Goal: Task Accomplishment & Management: Manage account settings

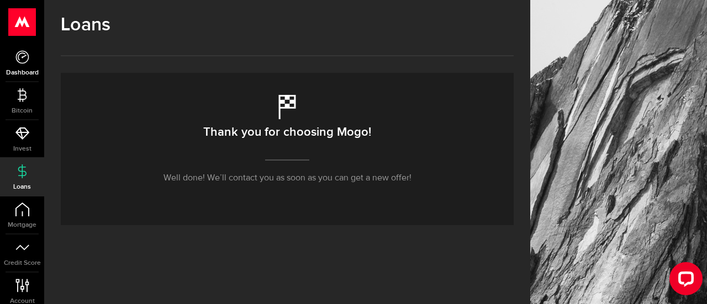
click at [16, 68] on link "Dashboard" at bounding box center [22, 63] width 44 height 38
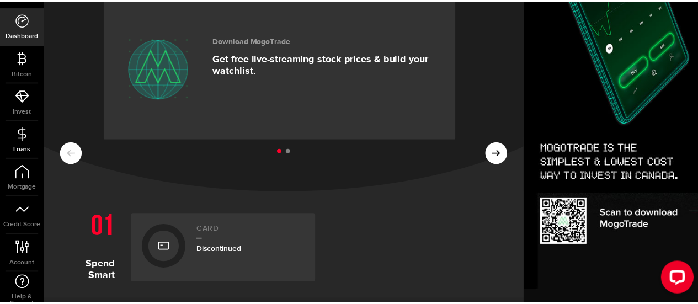
scroll to position [55, 0]
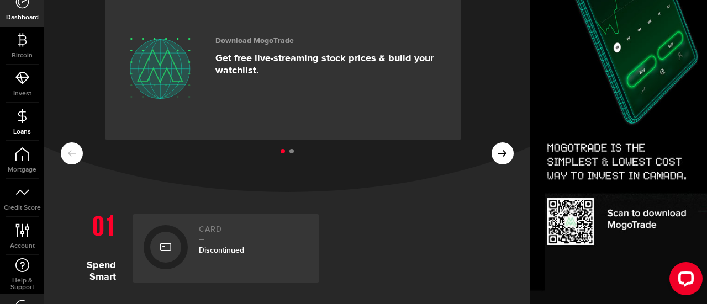
click at [25, 125] on link "Loans" at bounding box center [22, 122] width 44 height 38
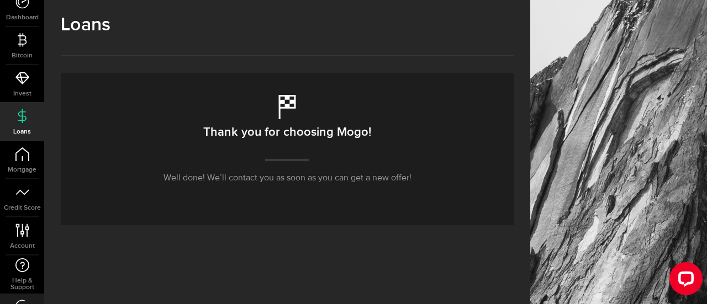
click at [288, 182] on p "Well done! We’ll contact you as soon as you can get a new offer!" at bounding box center [287, 178] width 248 height 13
click at [293, 162] on div "Thank you for choosing Mogo! Well done! We’ll contact you as soon as you can ge…" at bounding box center [287, 149] width 453 height 152
click at [23, 248] on span "Account" at bounding box center [22, 246] width 44 height 7
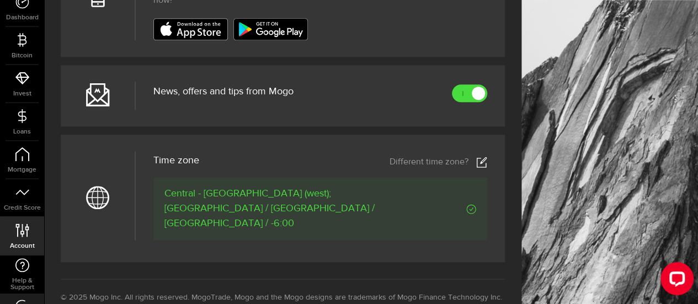
scroll to position [552, 0]
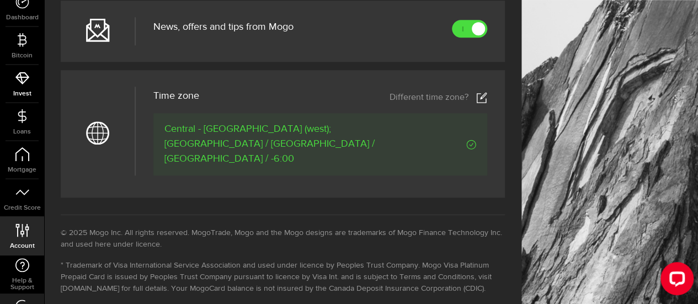
click at [23, 92] on span "Invest" at bounding box center [22, 94] width 44 height 7
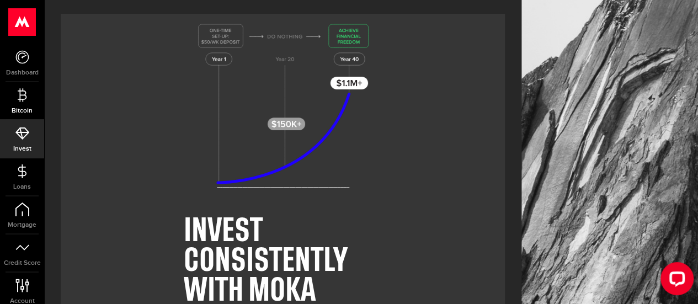
click at [27, 104] on link "Bitcoin" at bounding box center [22, 101] width 44 height 38
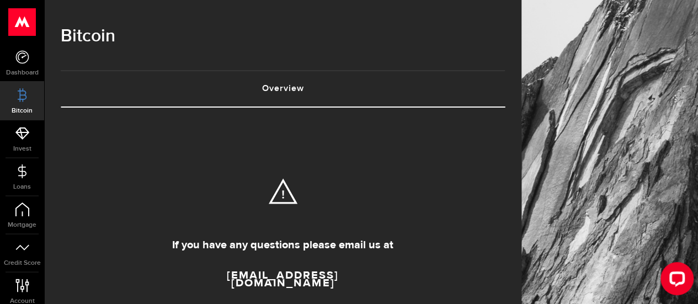
click at [22, 28] on use at bounding box center [22, 22] width 27 height 28
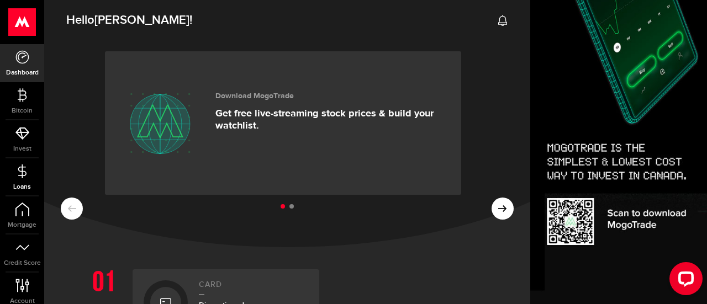
click at [25, 170] on icon at bounding box center [22, 172] width 14 height 14
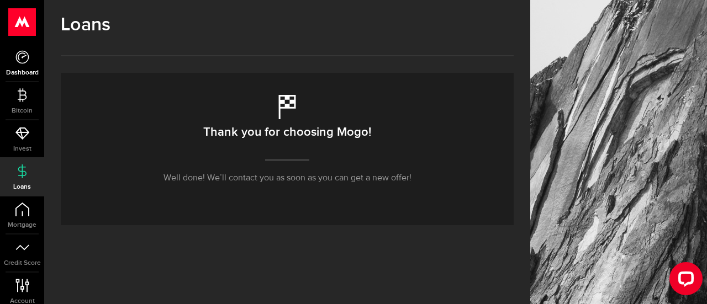
click at [18, 57] on use at bounding box center [21, 56] width 13 height 13
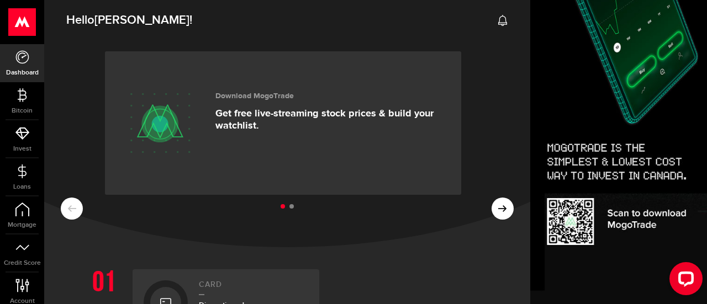
click at [500, 210] on ul at bounding box center [287, 207] width 453 height 14
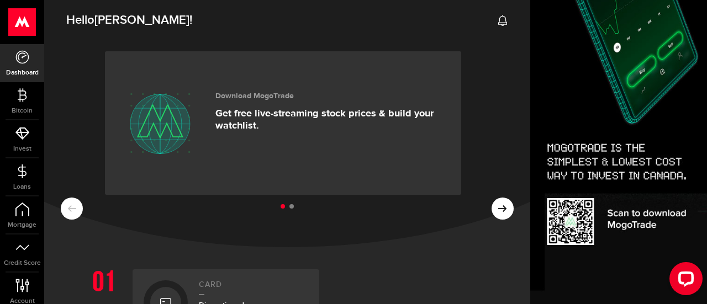
click at [500, 210] on ul at bounding box center [287, 207] width 453 height 14
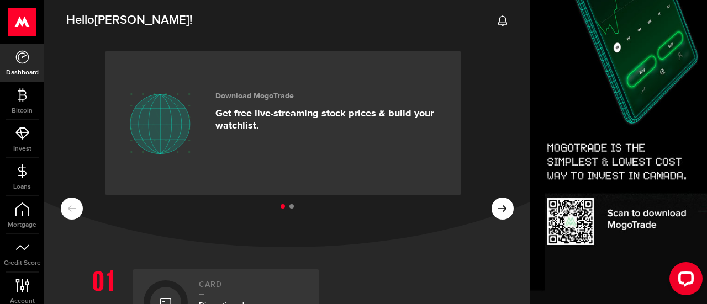
click at [500, 210] on ul at bounding box center [287, 207] width 453 height 14
click at [68, 210] on ul at bounding box center [287, 207] width 453 height 14
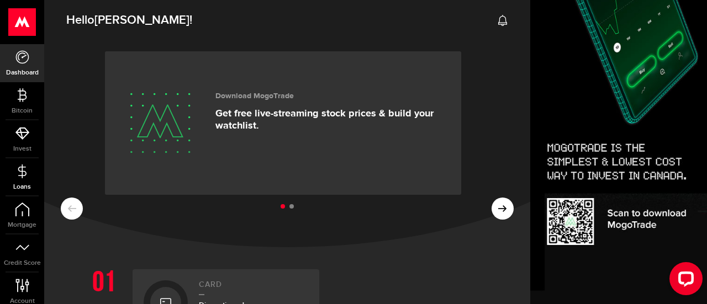
click at [23, 188] on span "Loans" at bounding box center [22, 187] width 44 height 7
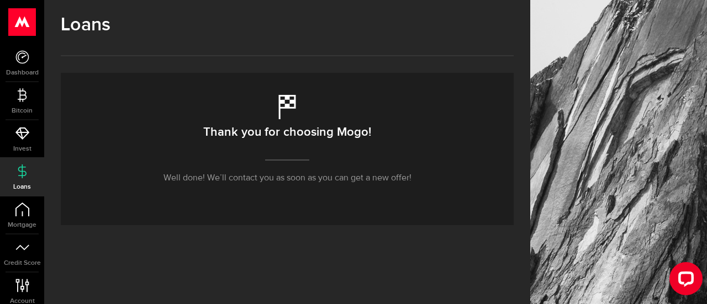
click at [22, 25] on use at bounding box center [22, 22] width 27 height 28
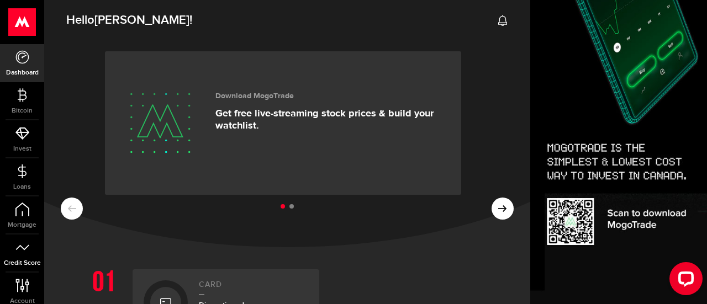
scroll to position [83, 0]
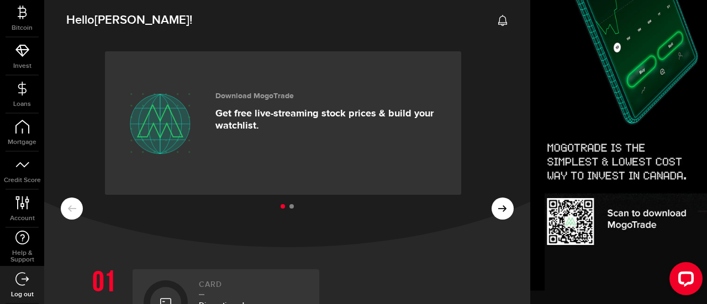
click at [28, 287] on link "Log out" at bounding box center [22, 285] width 44 height 38
